Goal: Find specific page/section: Find specific page/section

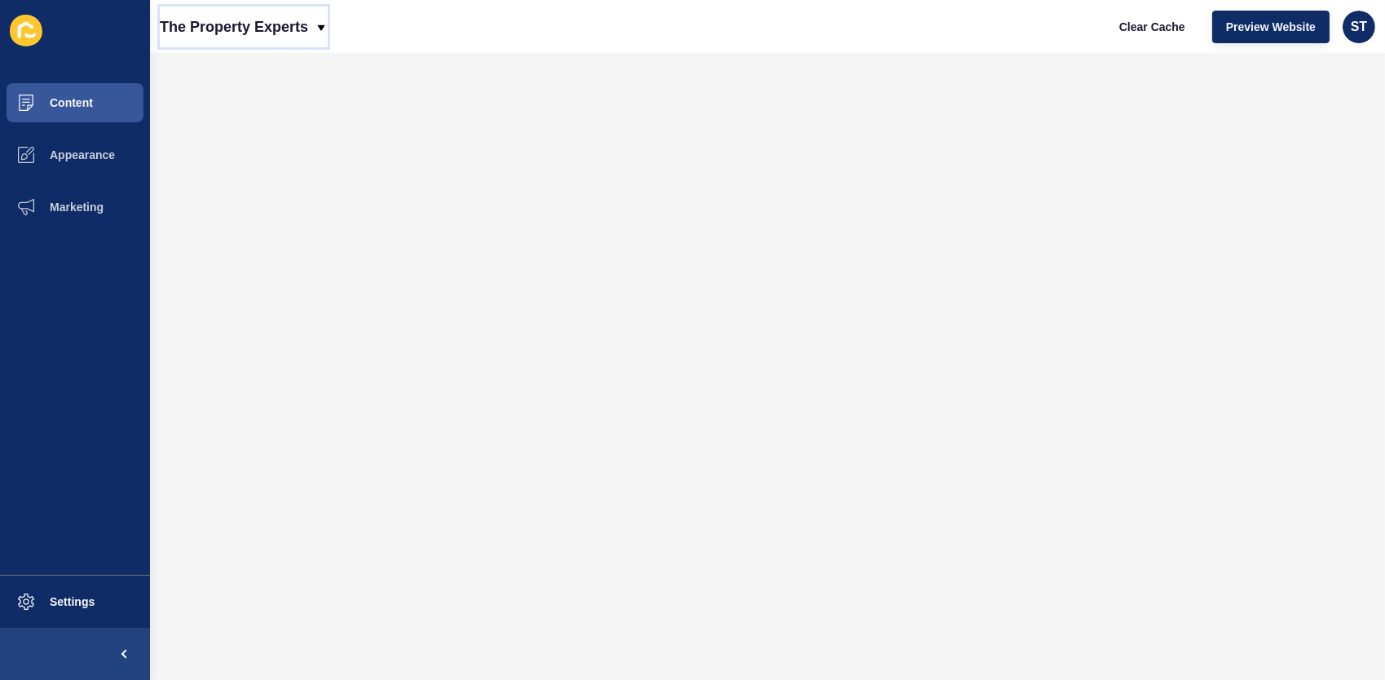
click at [305, 28] on p "The Property Experts" at bounding box center [234, 27] width 148 height 41
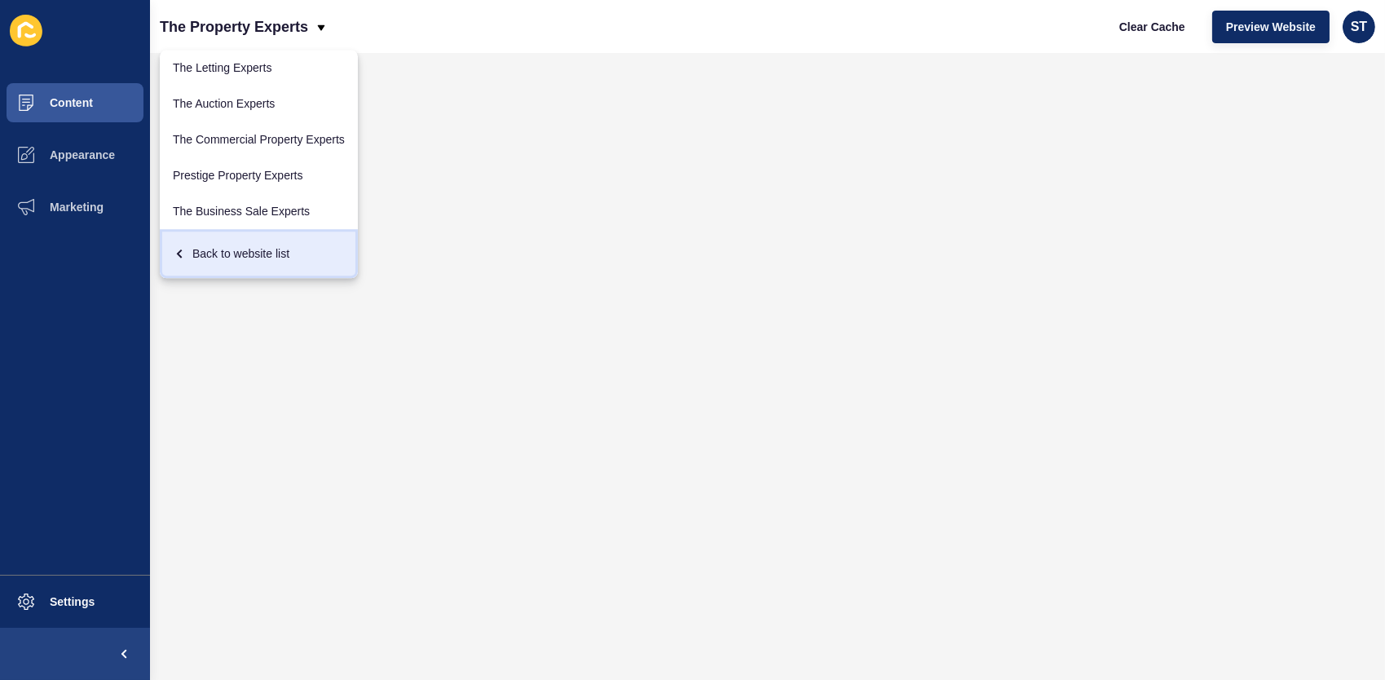
click at [249, 253] on div "Back to website list" at bounding box center [259, 253] width 172 height 29
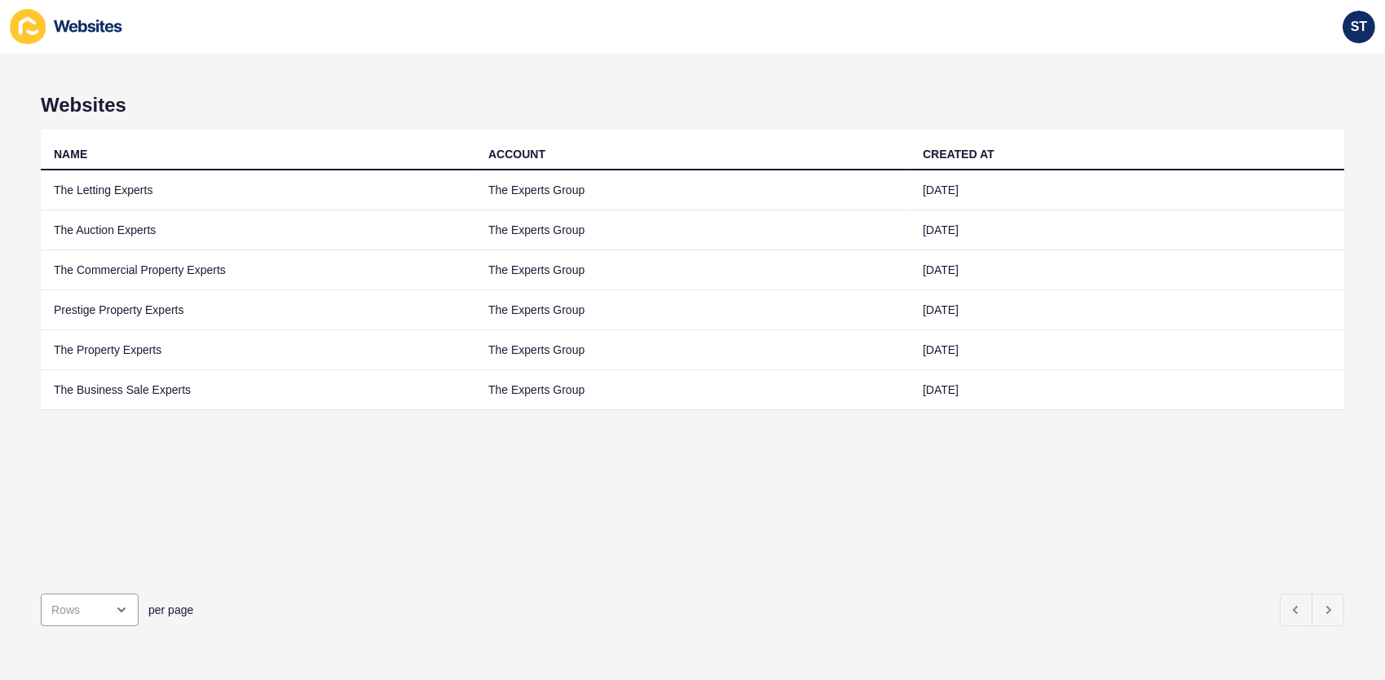
click at [997, 597] on div "per page" at bounding box center [660, 609] width 1249 height 33
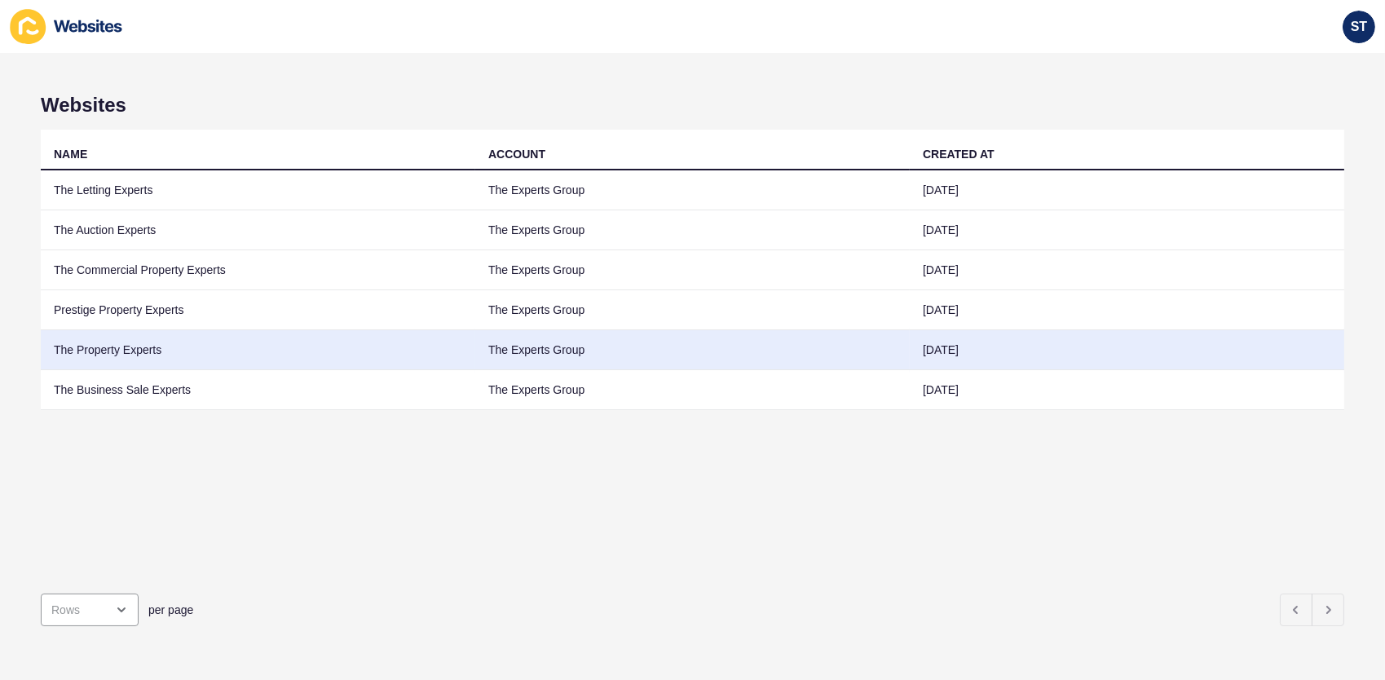
click at [112, 352] on td "The Property Experts" at bounding box center [258, 350] width 434 height 40
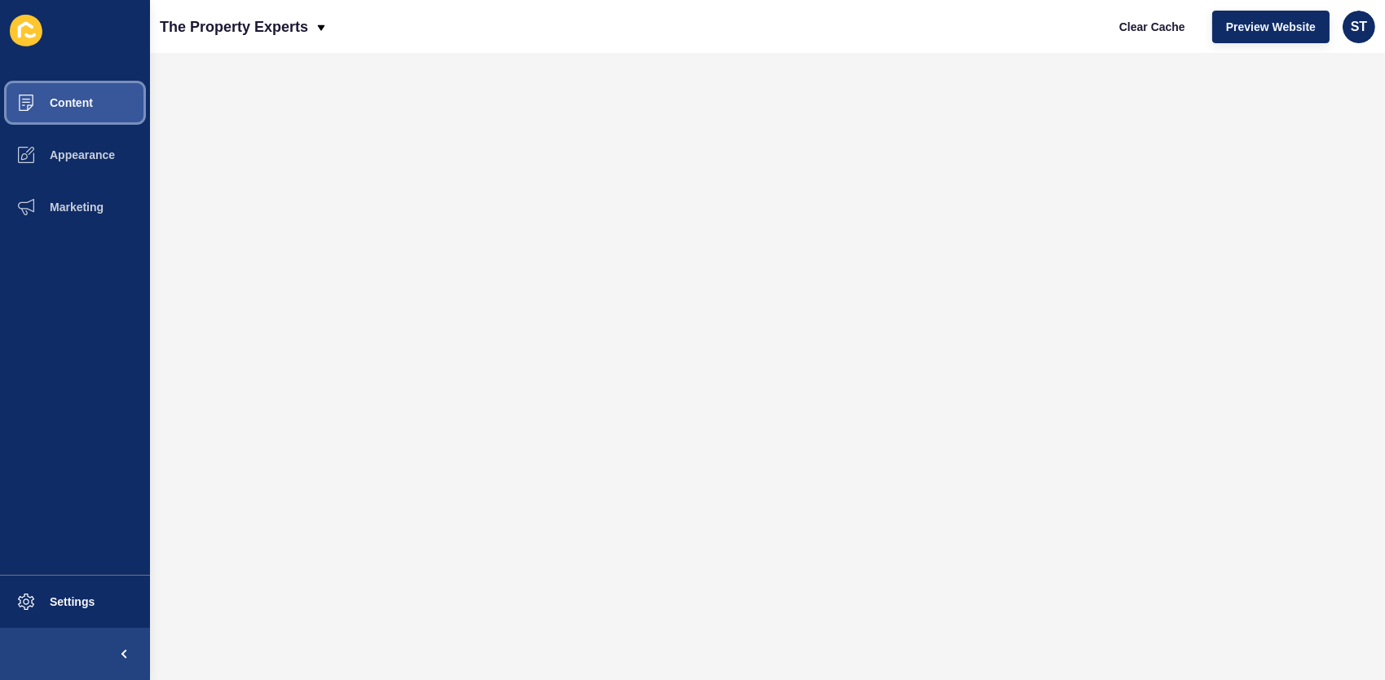
click at [72, 101] on span "Content" at bounding box center [45, 102] width 95 height 13
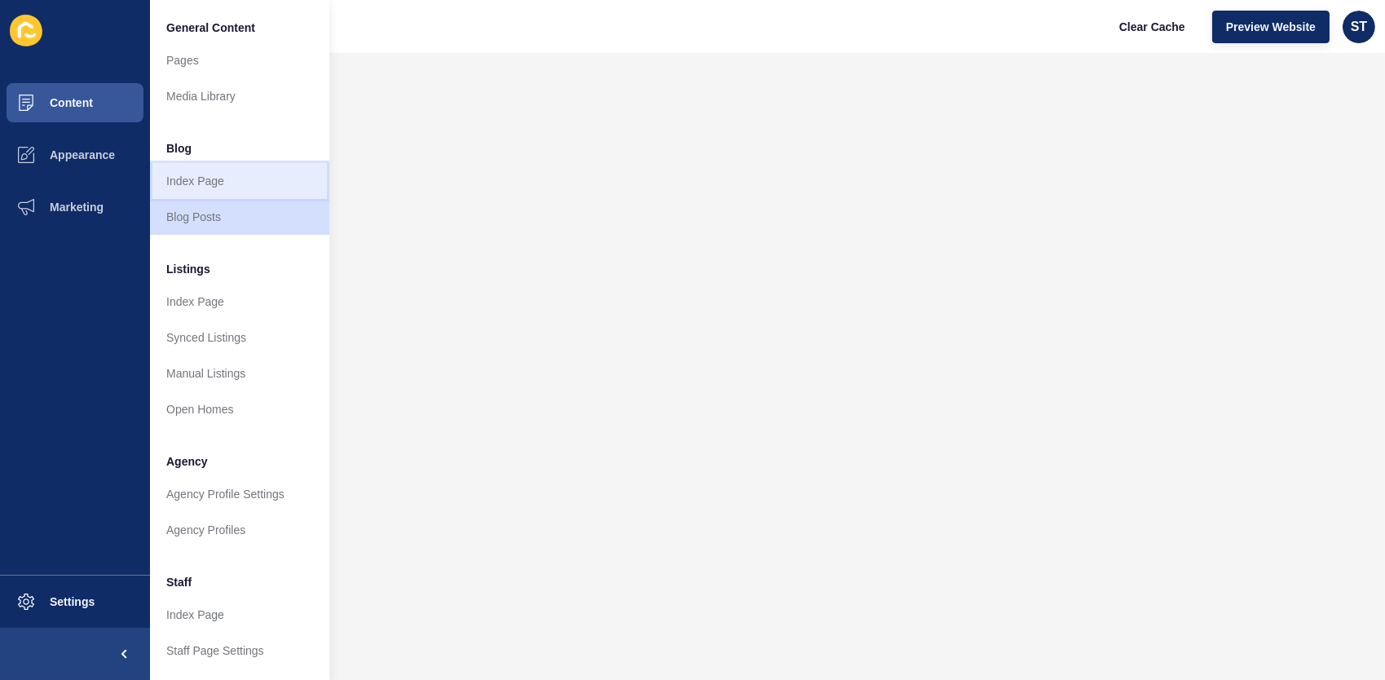
click at [203, 183] on link "Index Page" at bounding box center [239, 181] width 179 height 36
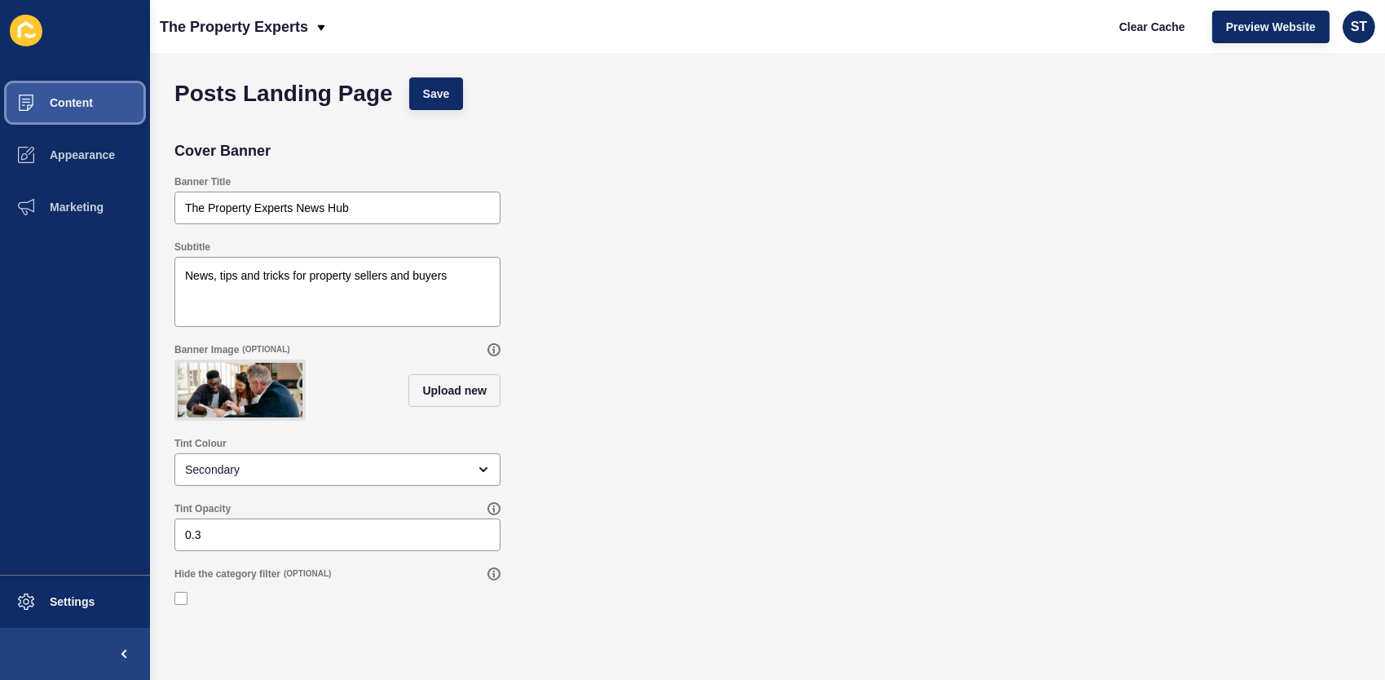
click at [67, 103] on span "Content" at bounding box center [45, 102] width 95 height 13
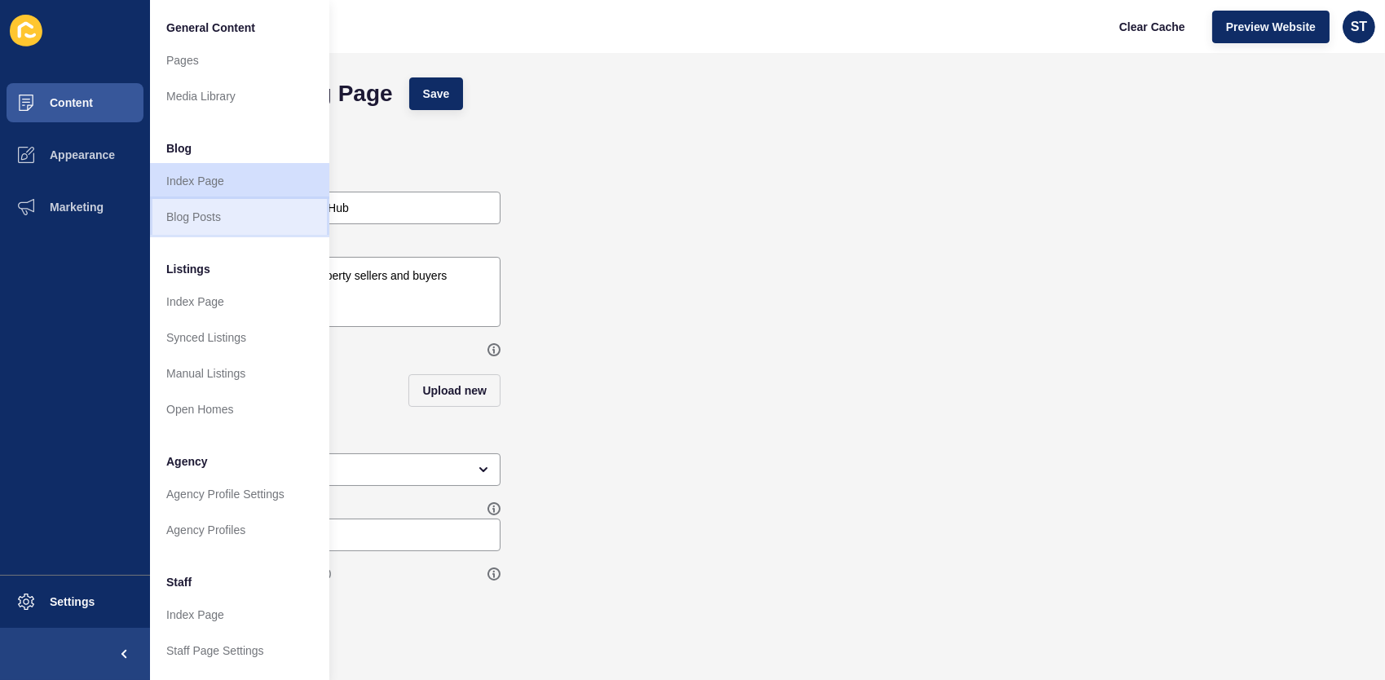
click at [209, 223] on link "Blog Posts" at bounding box center [239, 217] width 179 height 36
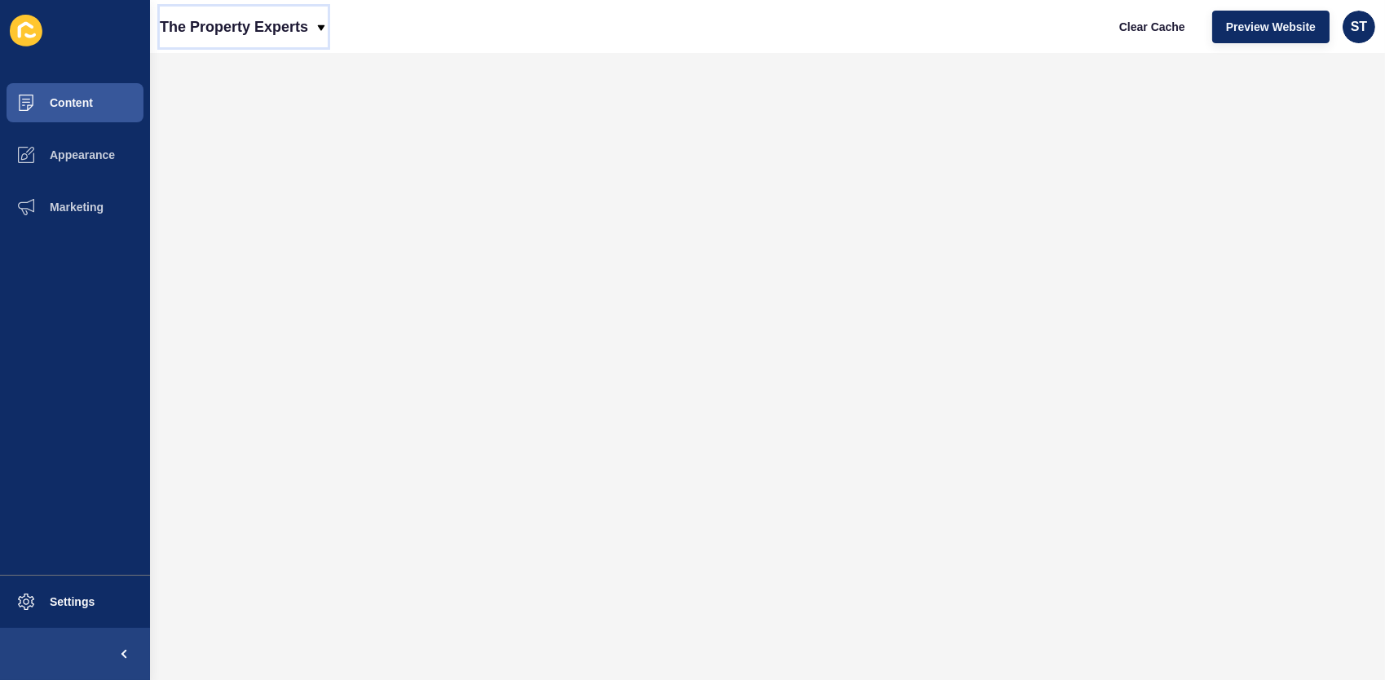
drag, startPoint x: 238, startPoint y: 22, endPoint x: 238, endPoint y: 45, distance: 22.8
click at [238, 21] on p "The Property Experts" at bounding box center [234, 27] width 148 height 41
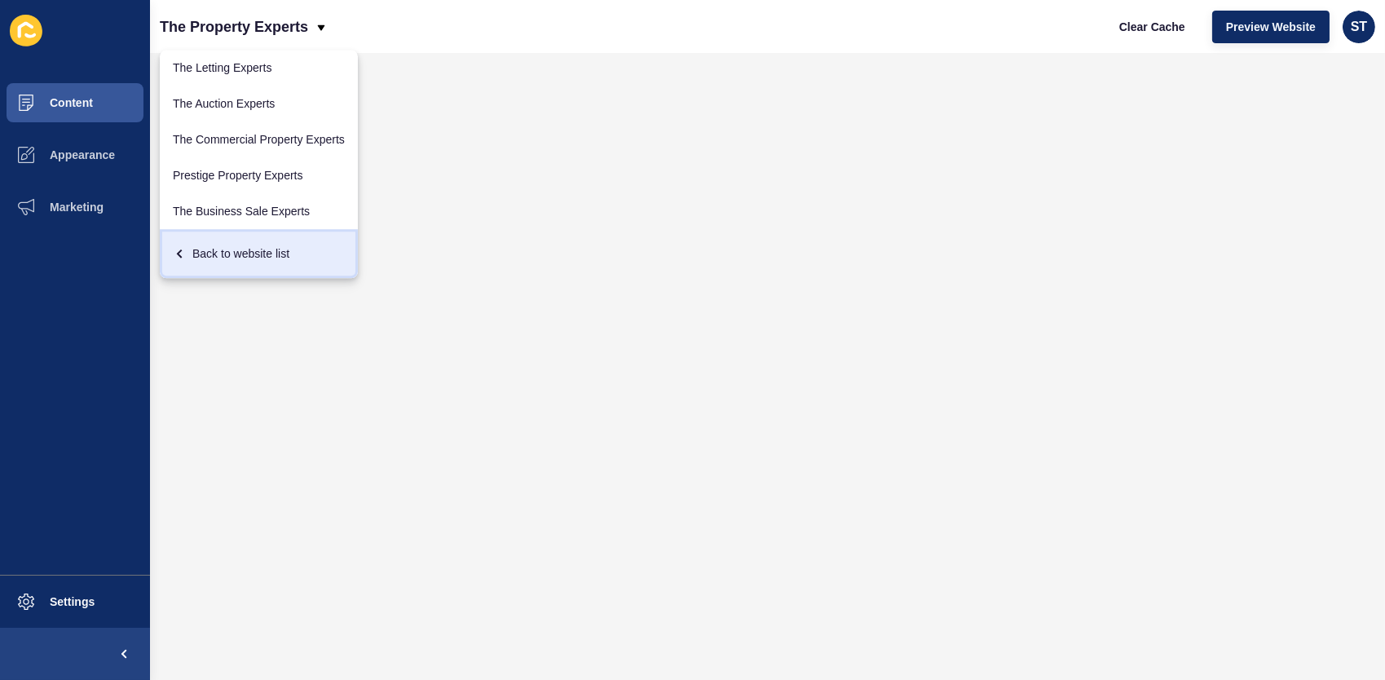
click at [238, 252] on div "Back to website list" at bounding box center [259, 253] width 172 height 29
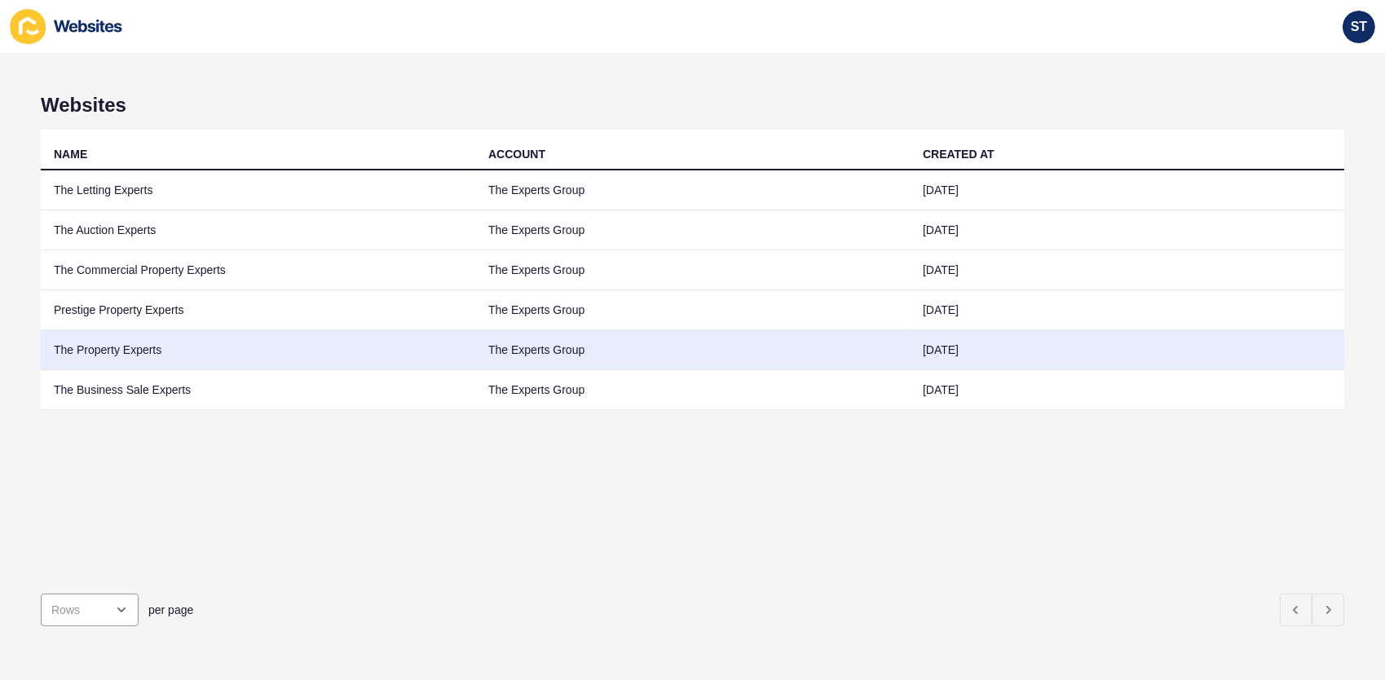
click at [137, 346] on td "The Property Experts" at bounding box center [258, 350] width 434 height 40
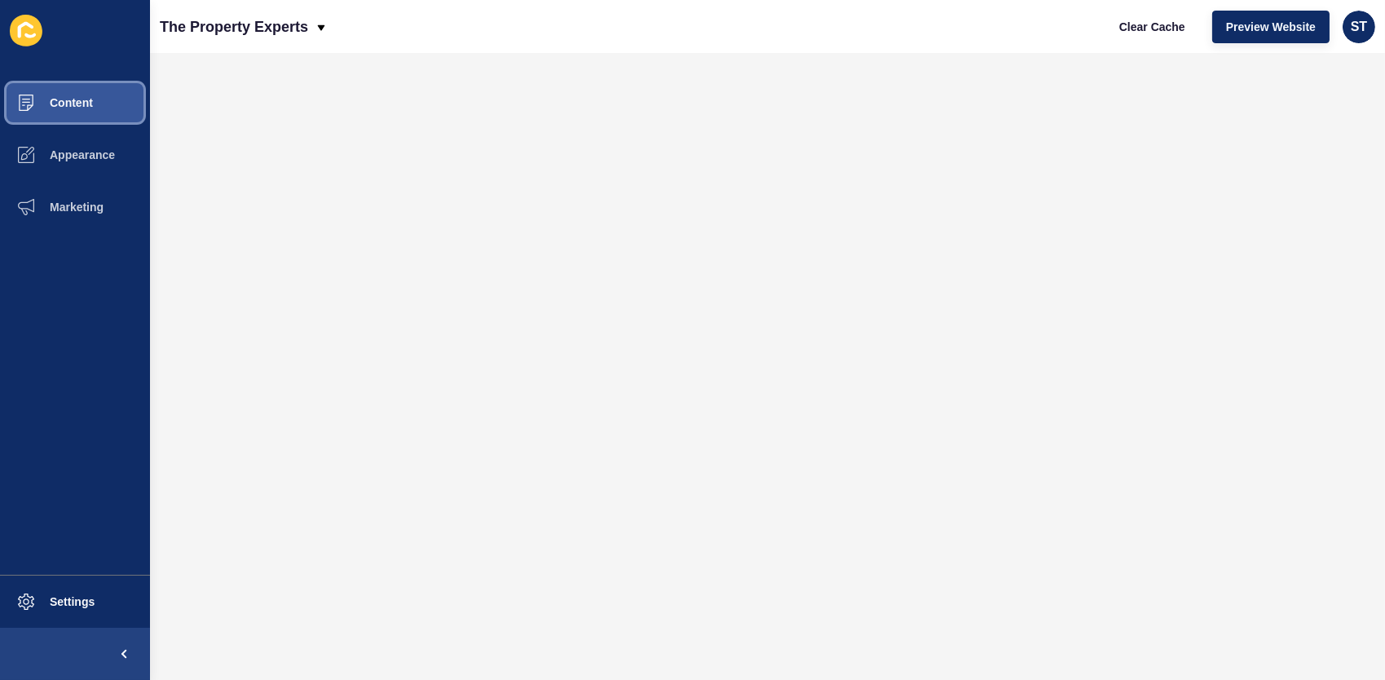
click at [78, 103] on span "Content" at bounding box center [45, 102] width 95 height 13
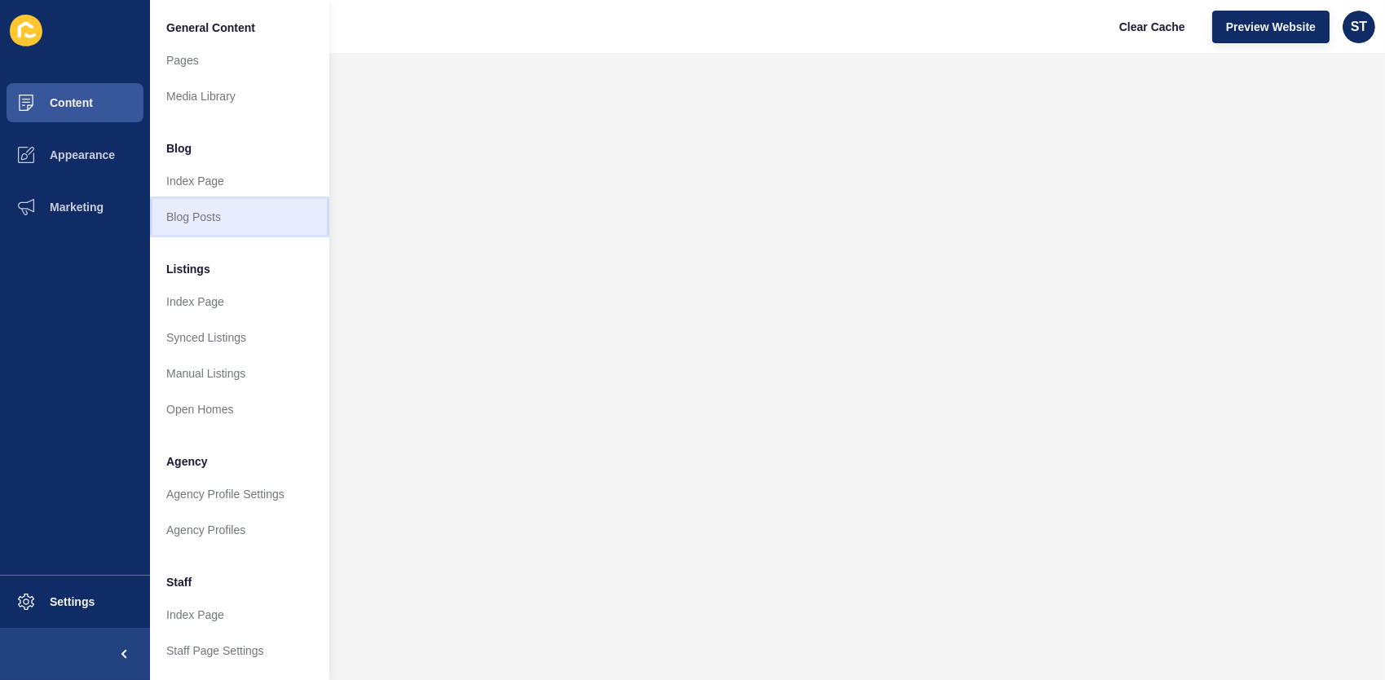
click at [184, 221] on link "Blog Posts" at bounding box center [239, 217] width 179 height 36
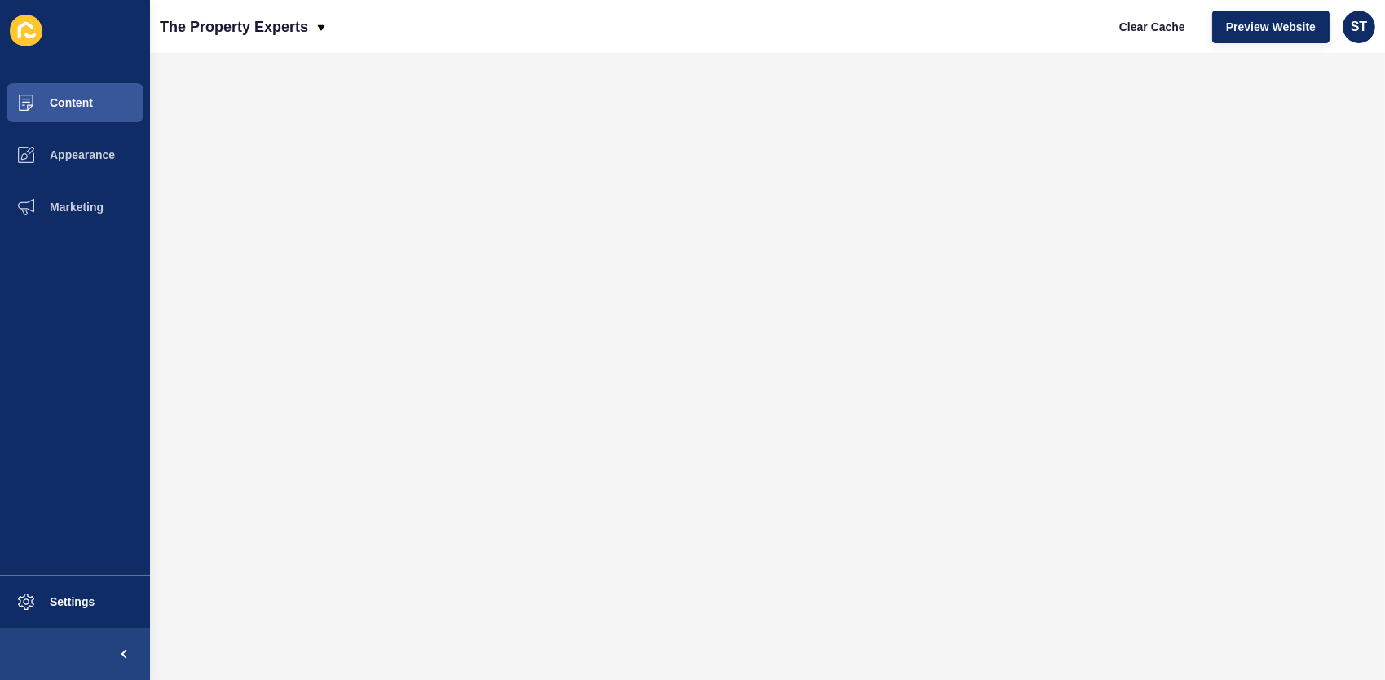
click at [592, 20] on div "The Property Experts Clear Cache Preview Website ST" at bounding box center [767, 26] width 1235 height 53
click at [486, 34] on div "The Property Experts Clear Cache Preview Website ST" at bounding box center [767, 26] width 1235 height 53
click at [313, 22] on div "The Property Experts" at bounding box center [244, 27] width 168 height 41
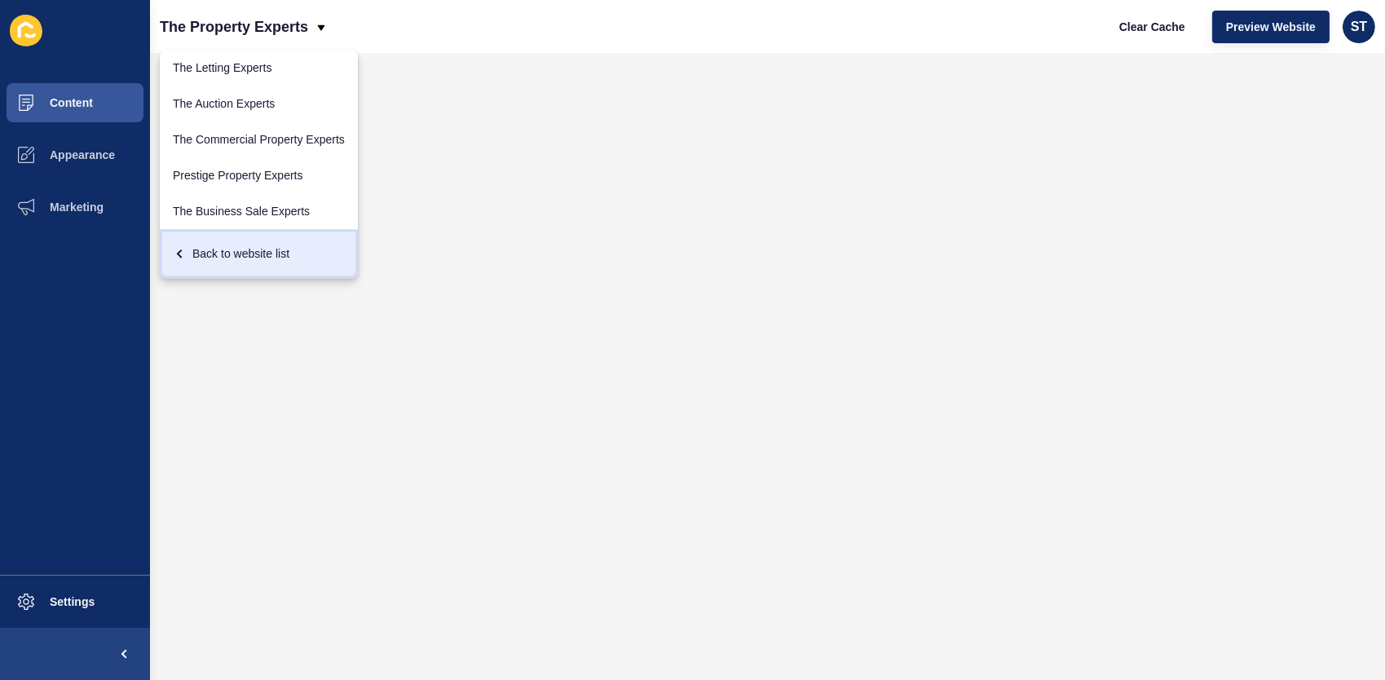
click at [265, 261] on div "Back to website list" at bounding box center [259, 253] width 172 height 29
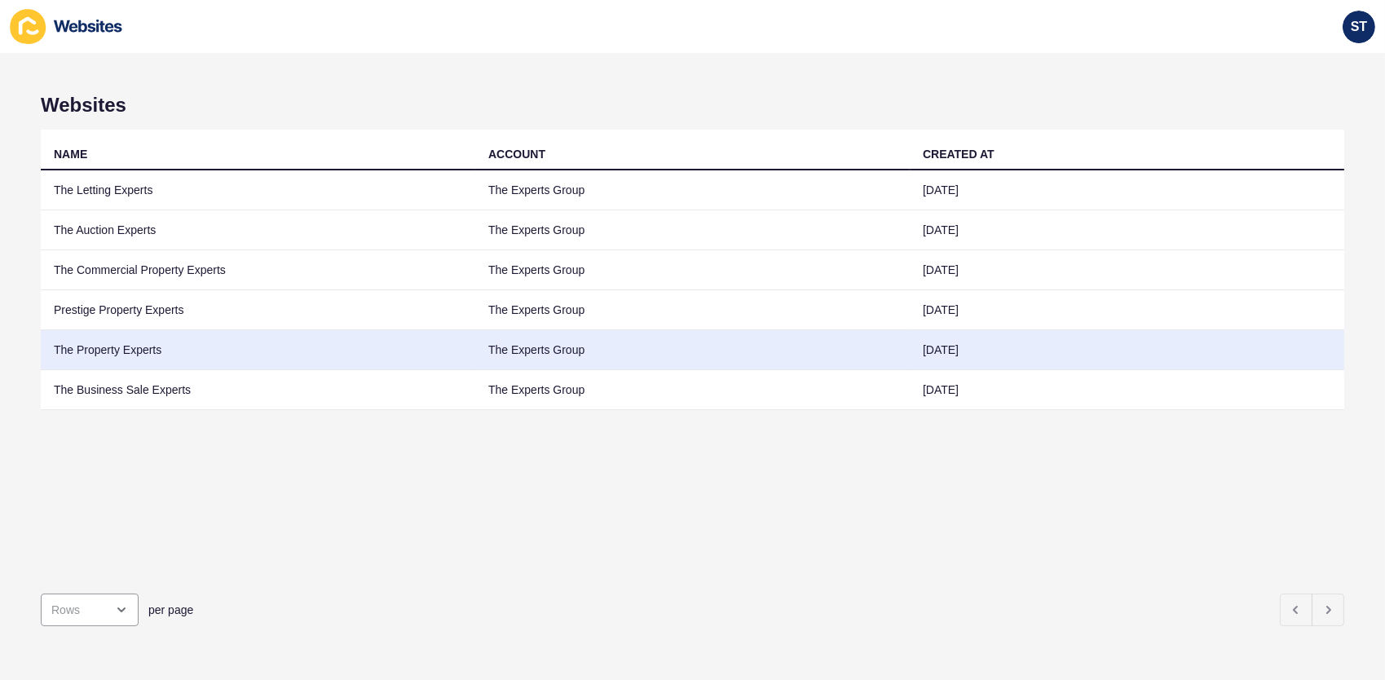
click at [135, 344] on td "The Property Experts" at bounding box center [258, 350] width 434 height 40
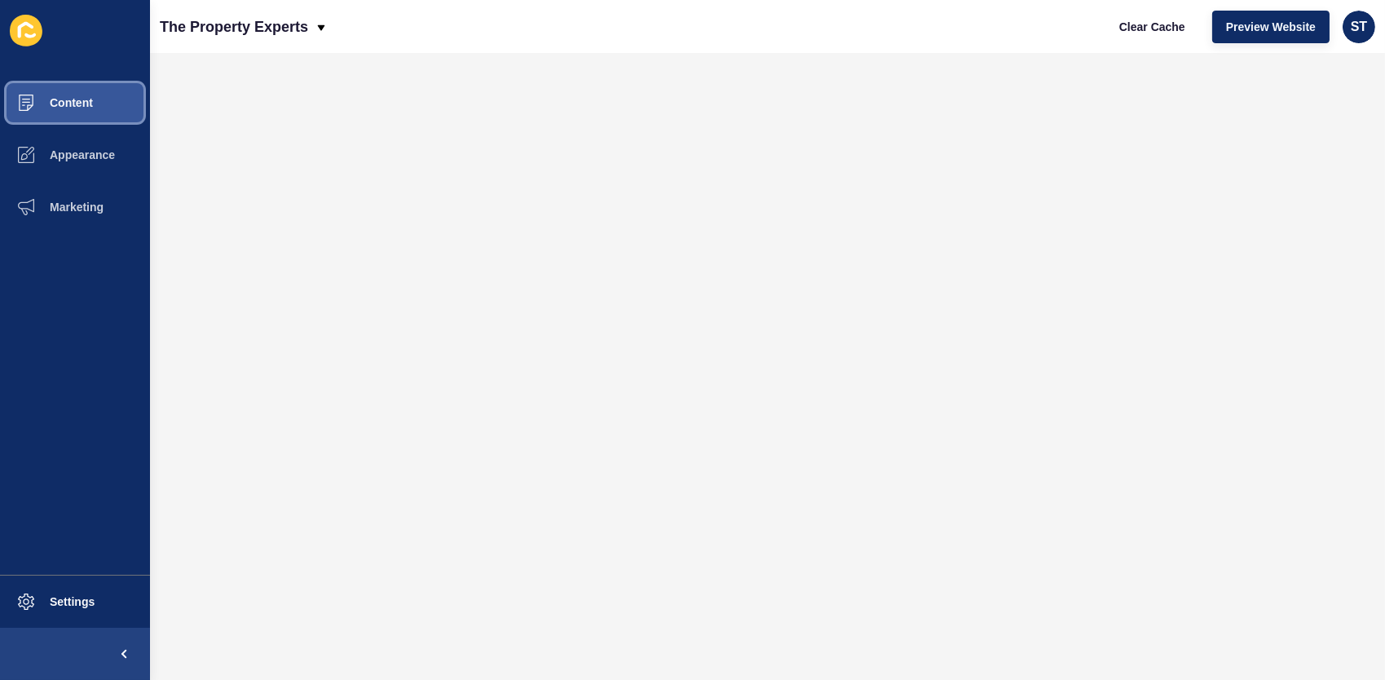
click at [81, 103] on span "Content" at bounding box center [45, 102] width 95 height 13
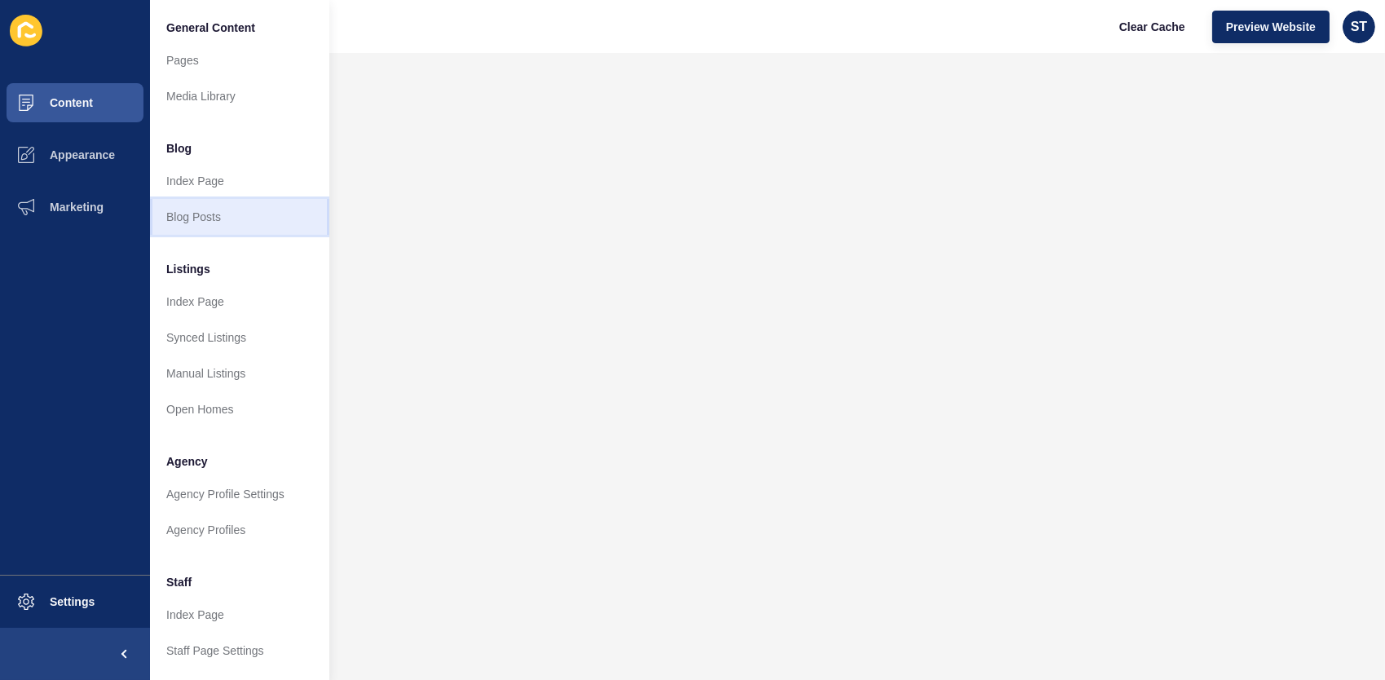
click at [205, 217] on link "Blog Posts" at bounding box center [239, 217] width 179 height 36
